Goal: Check status: Check status

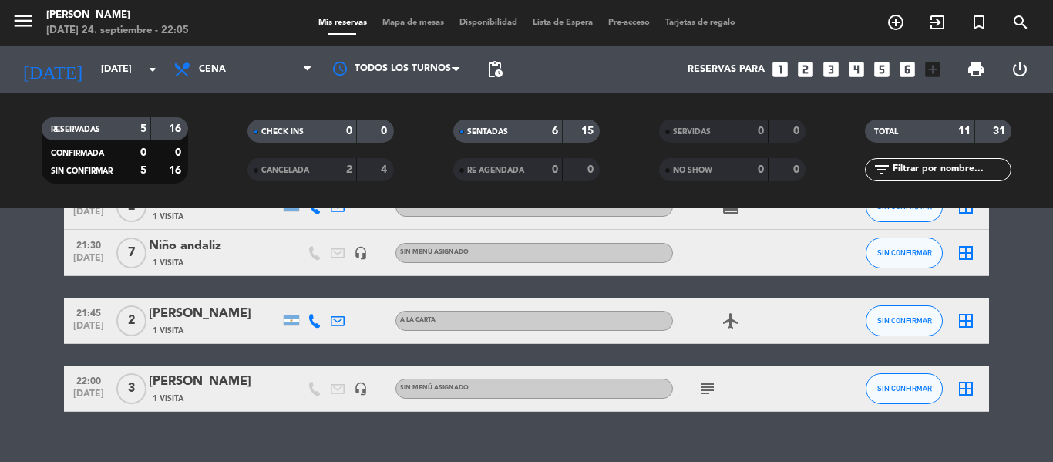
scroll to position [511, 0]
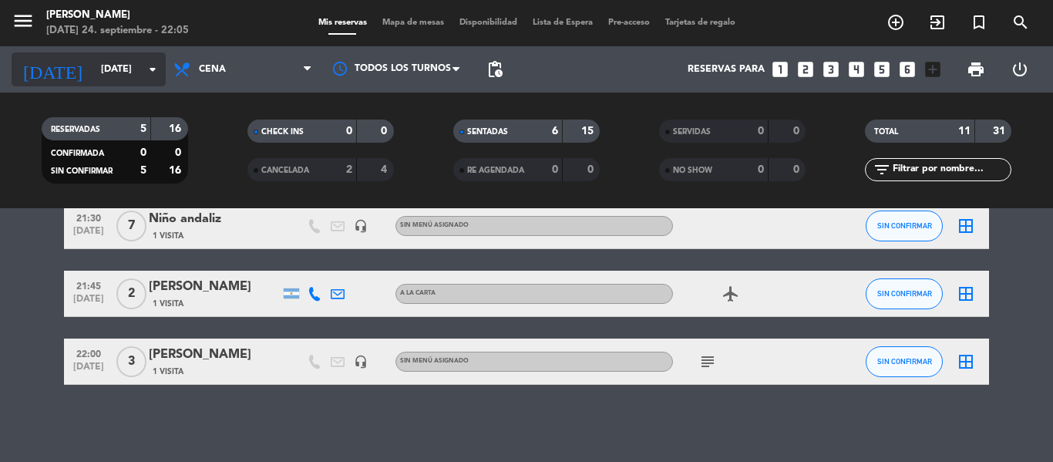
click at [93, 66] on input "[DATE]" at bounding box center [158, 69] width 130 height 26
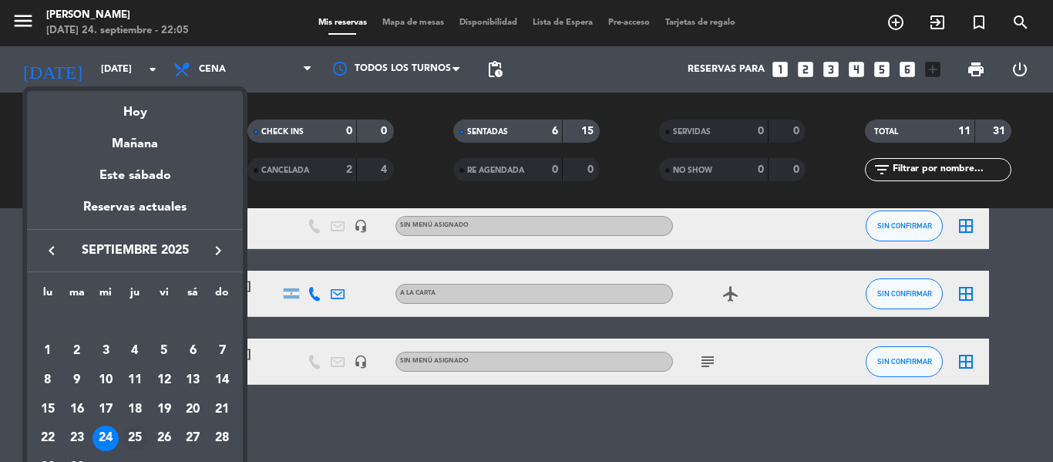
click at [133, 437] on div "25" at bounding box center [135, 438] width 26 height 26
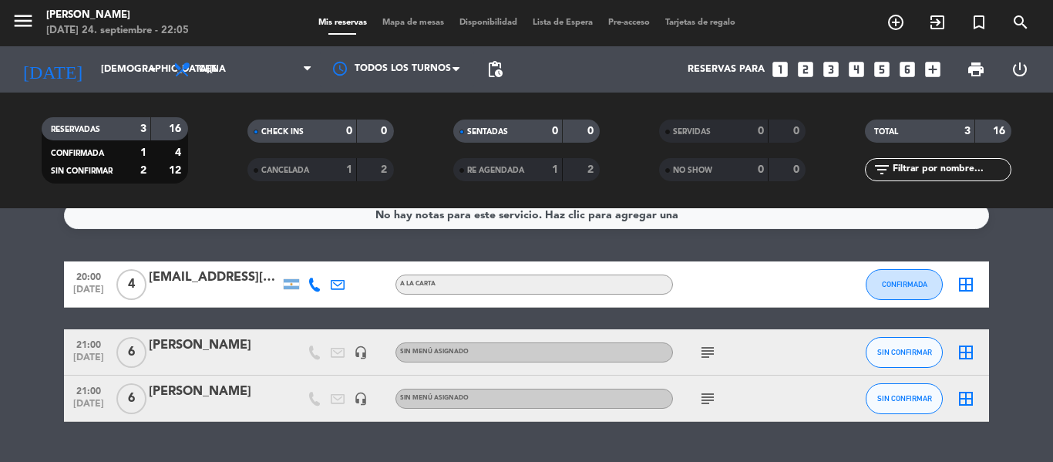
scroll to position [0, 0]
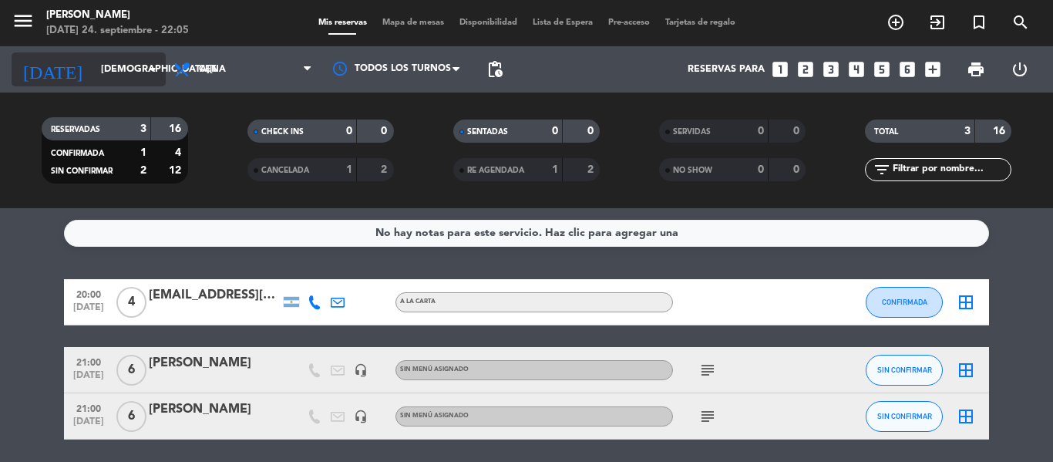
click at [93, 76] on input "[DEMOGRAPHIC_DATA][DATE]" at bounding box center [158, 69] width 130 height 26
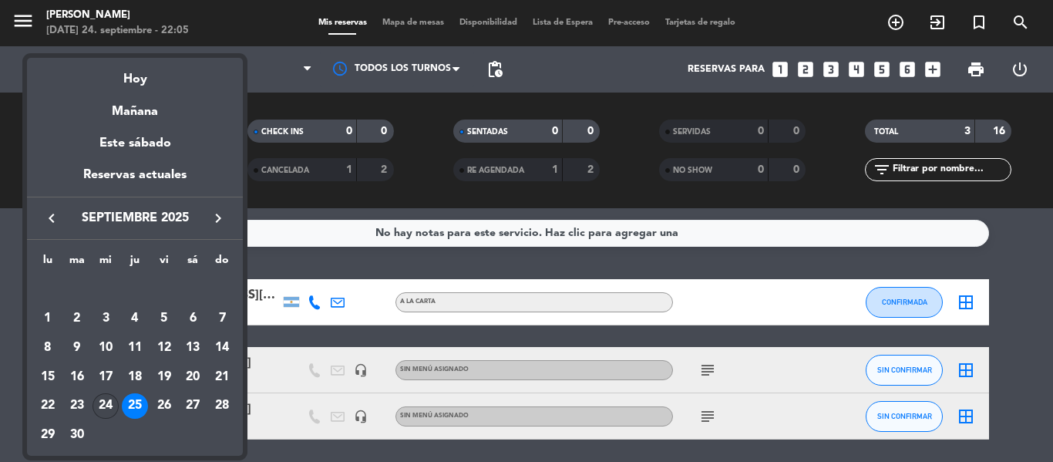
click at [102, 408] on div "24" at bounding box center [105, 406] width 26 height 26
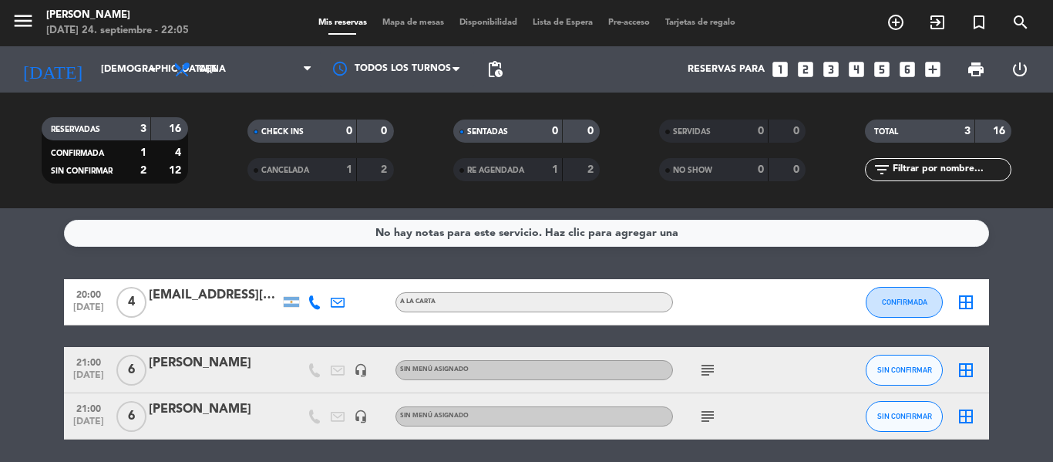
type input "[DATE]"
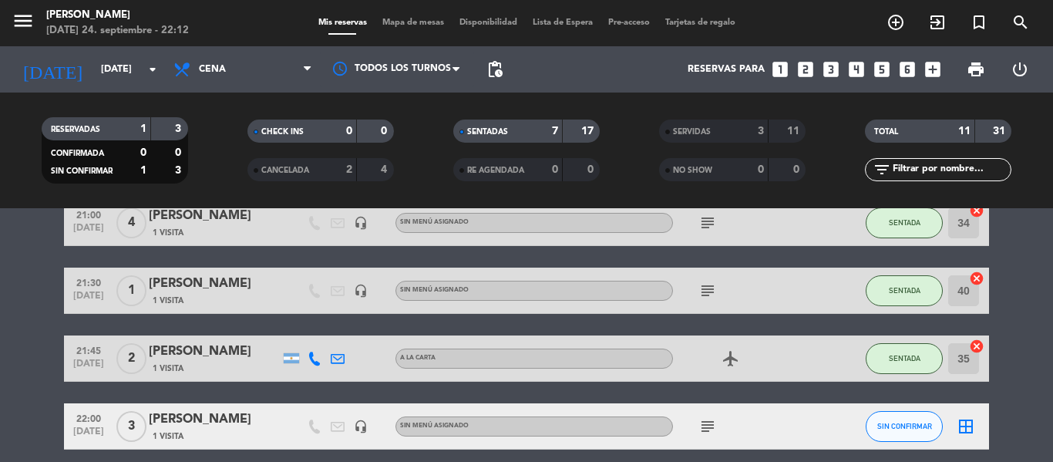
scroll to position [308, 0]
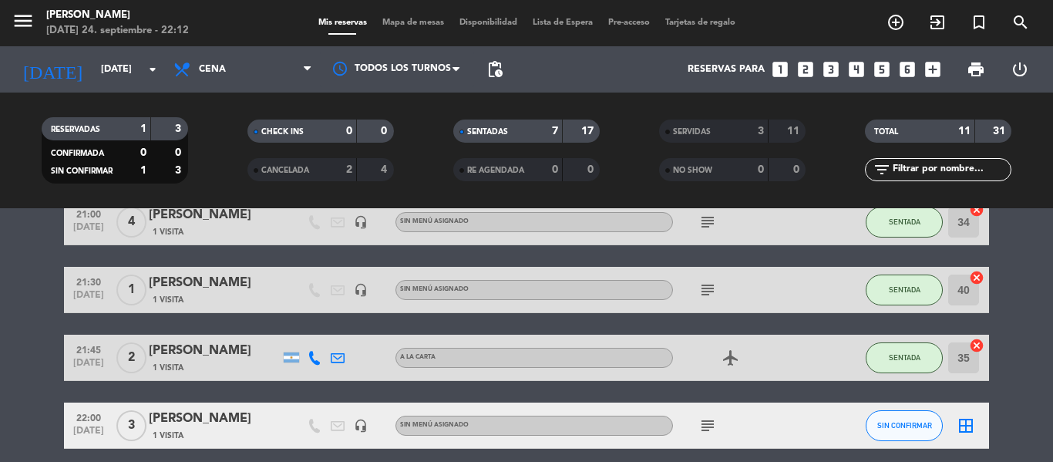
click at [716, 305] on div "subject" at bounding box center [742, 289] width 139 height 45
click at [711, 294] on icon "subject" at bounding box center [707, 289] width 18 height 18
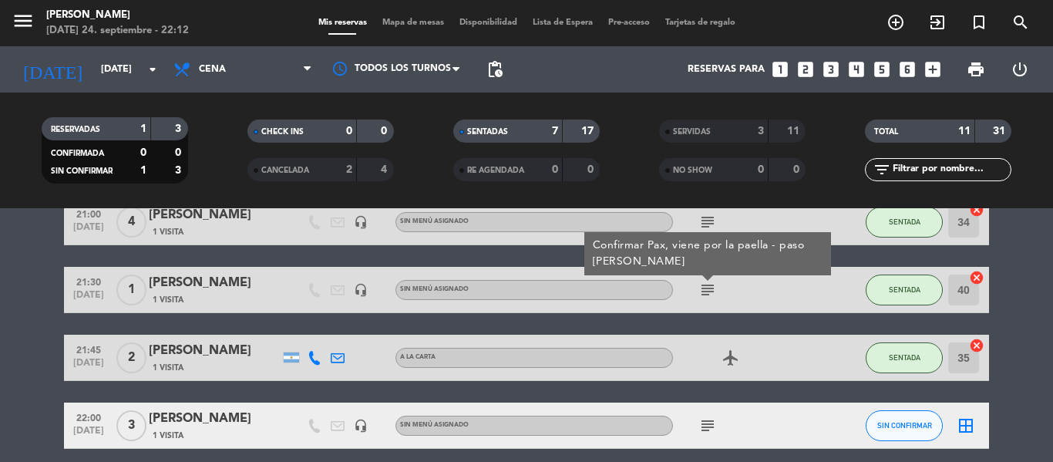
click at [714, 217] on icon "subject" at bounding box center [707, 222] width 18 height 18
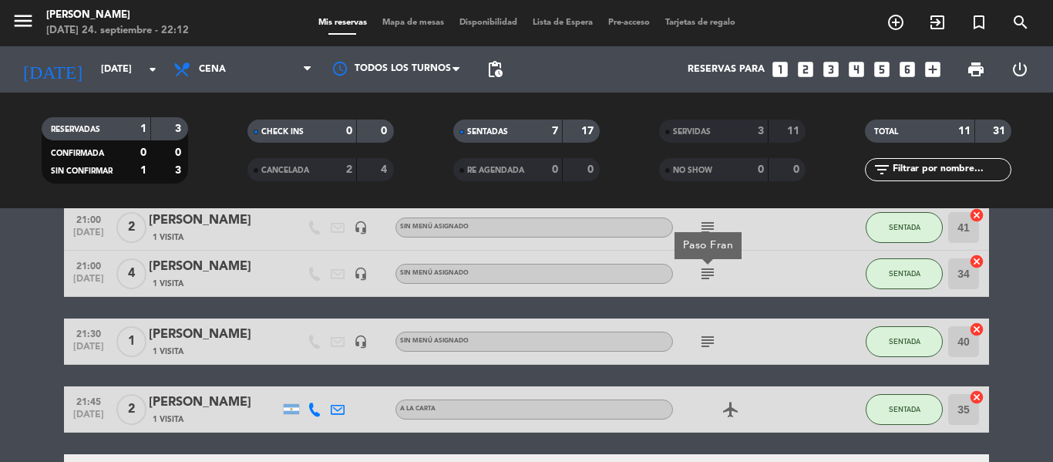
scroll to position [231, 0]
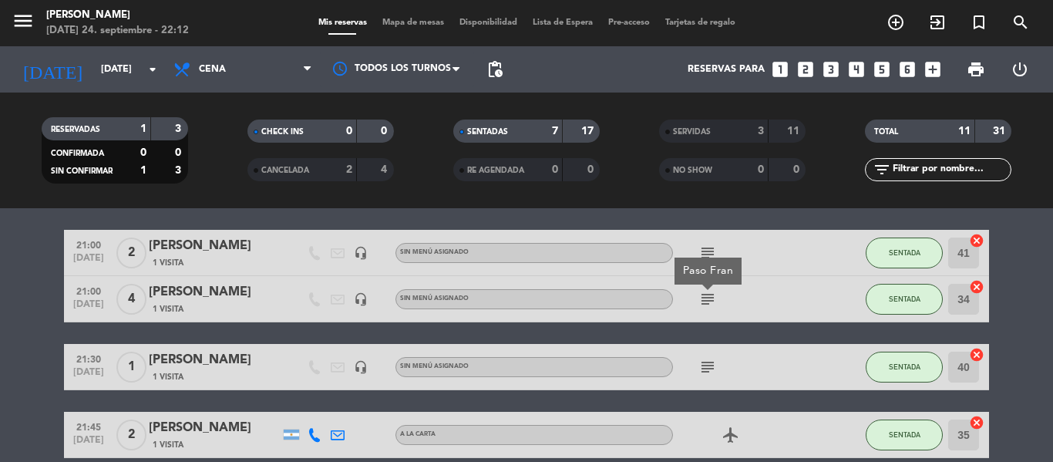
click at [707, 252] on icon "subject" at bounding box center [707, 253] width 18 height 18
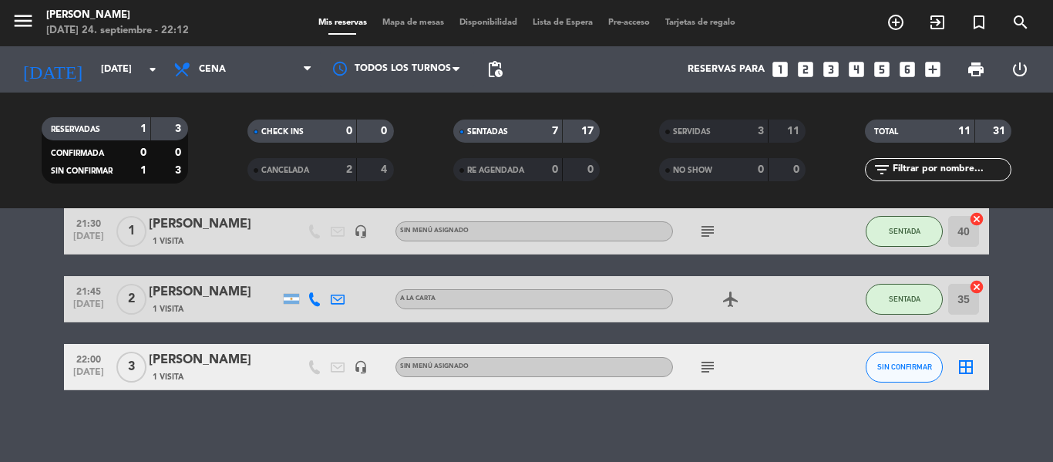
scroll to position [372, 0]
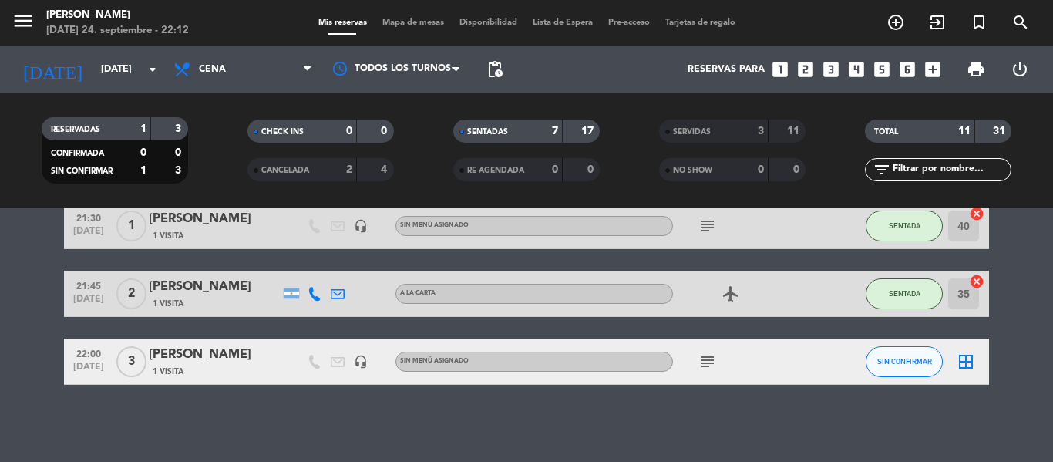
click at [707, 358] on icon "subject" at bounding box center [707, 361] width 18 height 18
